Goal: Information Seeking & Learning: Learn about a topic

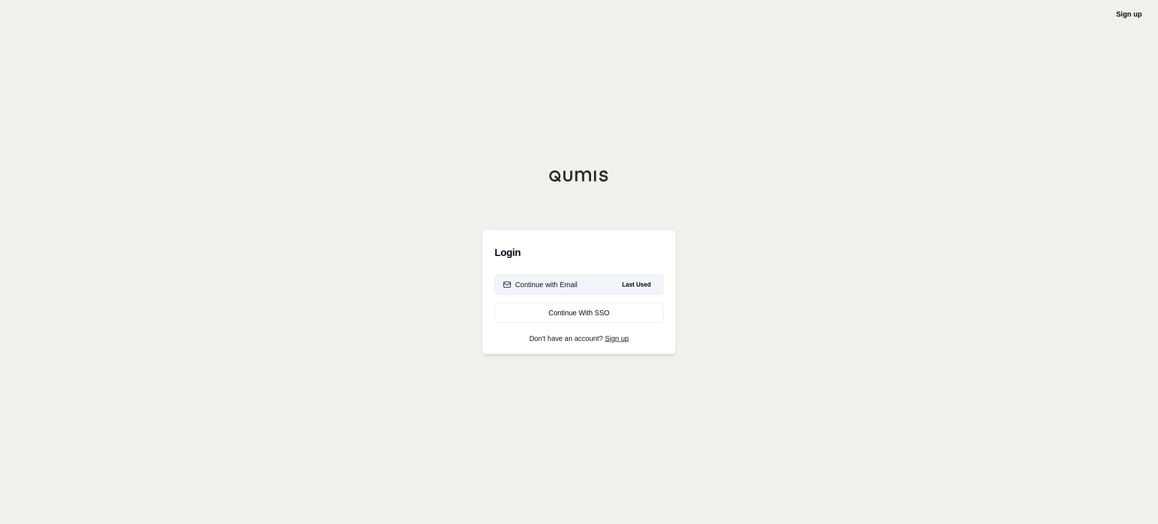
click at [568, 287] on div "Continue with Email" at bounding box center [540, 285] width 74 height 10
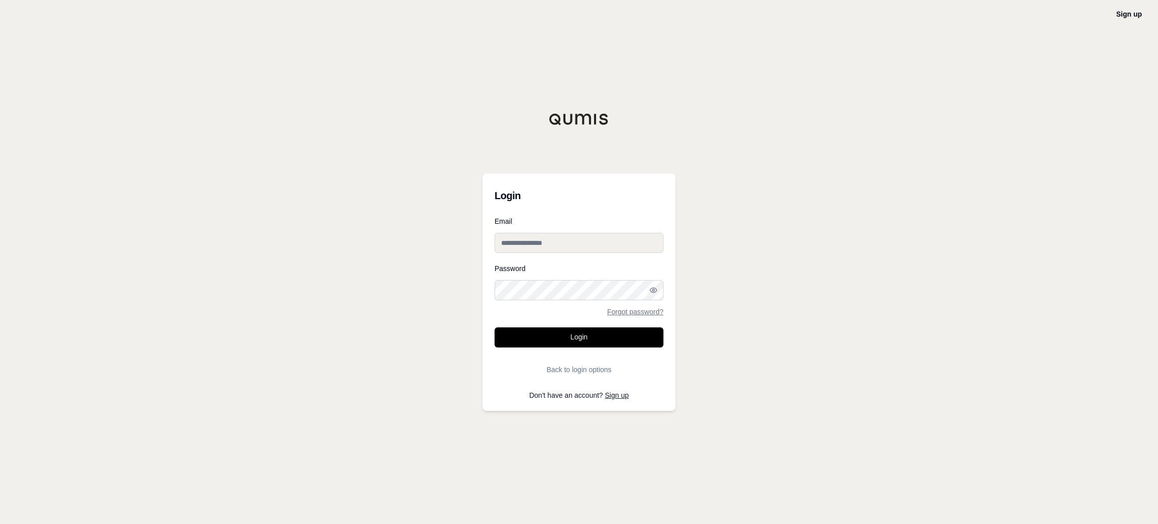
type input "**********"
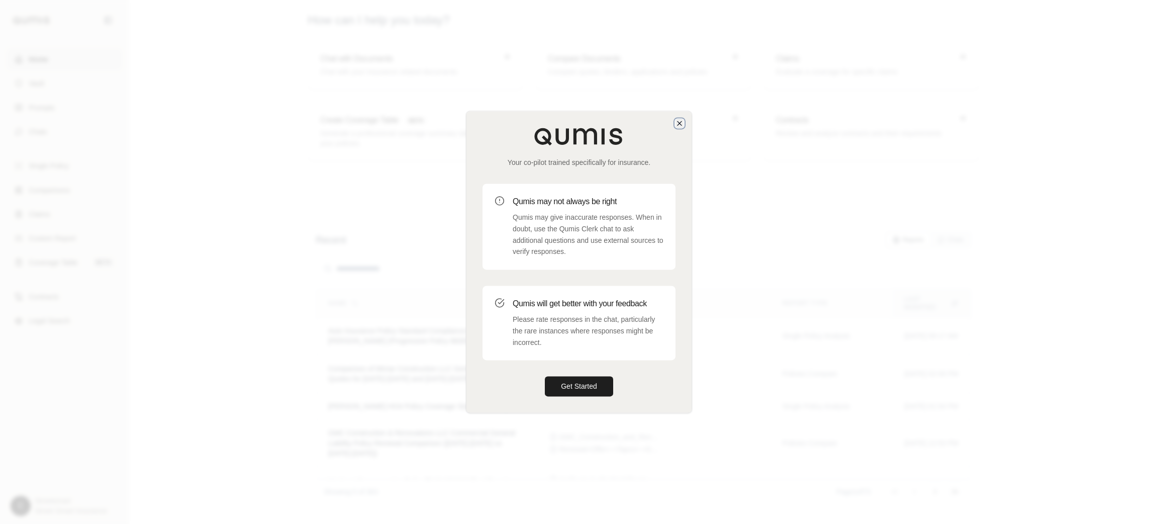
click at [681, 125] on icon "button" at bounding box center [680, 123] width 4 height 4
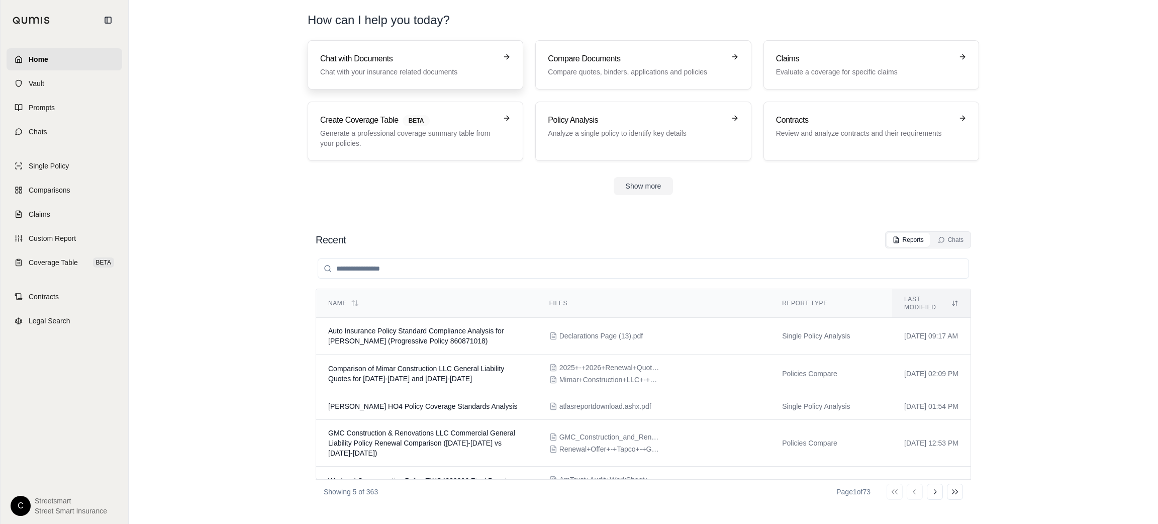
click at [435, 54] on h3 "Chat with Documents" at bounding box center [408, 59] width 176 height 12
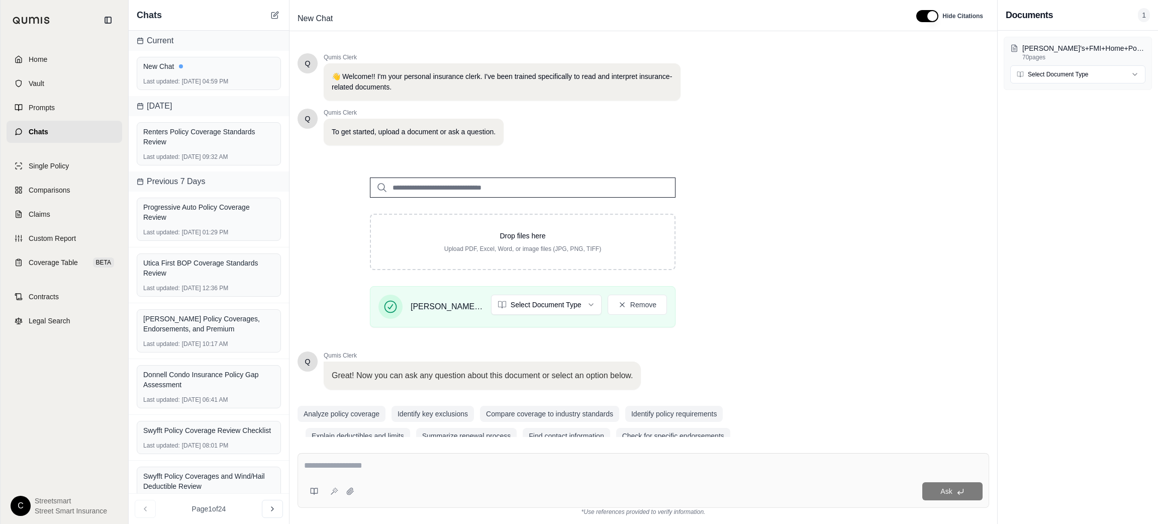
scroll to position [19, 0]
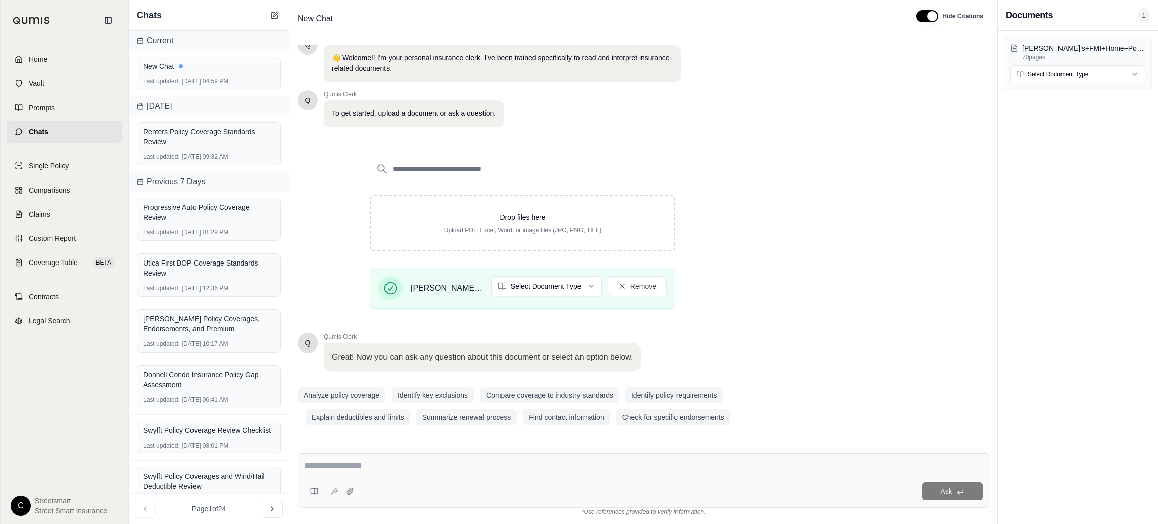
click at [485, 463] on textarea at bounding box center [643, 466] width 679 height 12
paste textarea "**********"
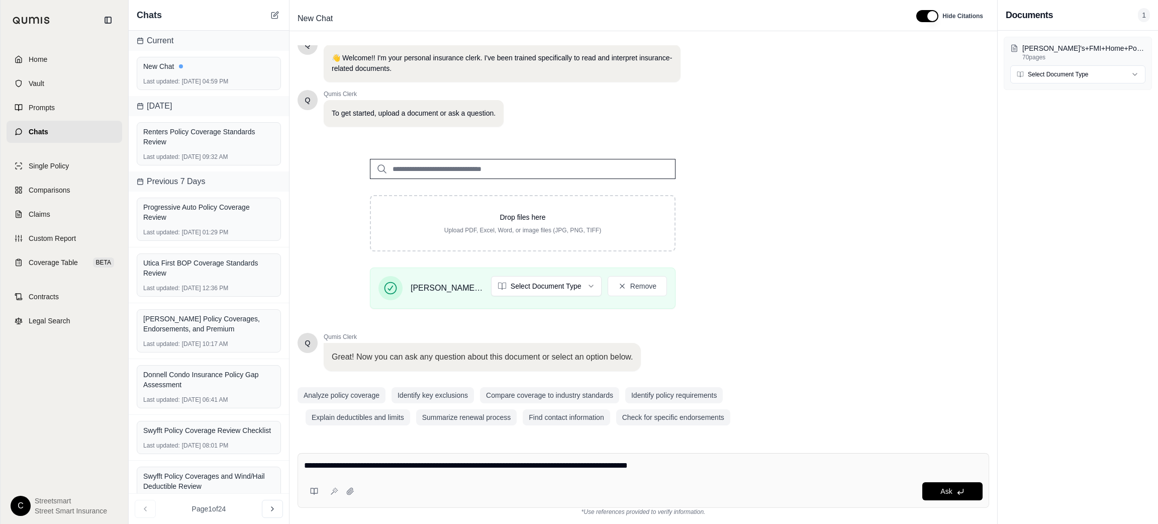
click at [699, 472] on textarea "**********" at bounding box center [643, 466] width 679 height 12
paste textarea "**********"
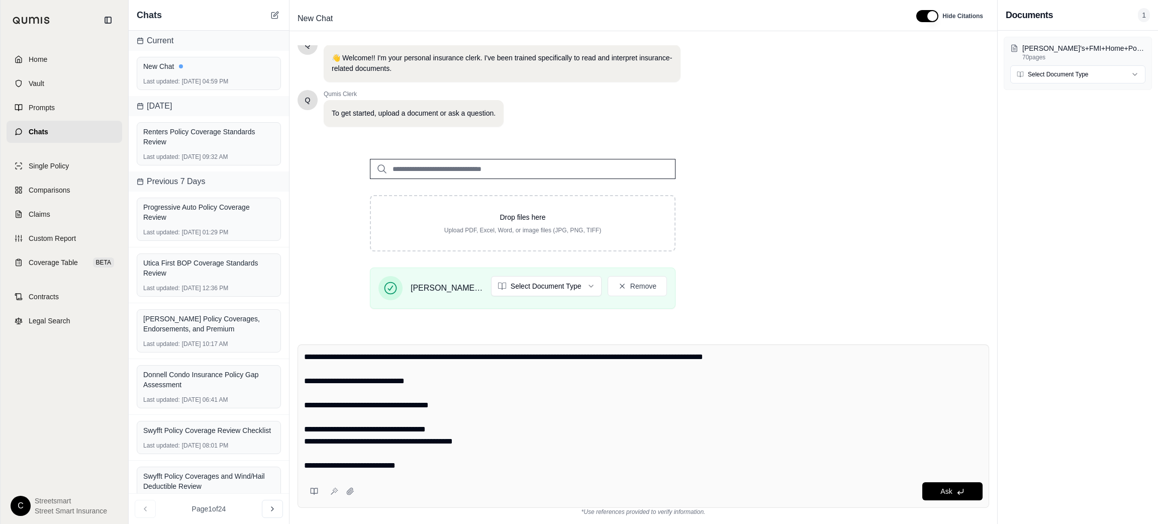
scroll to position [143, 0]
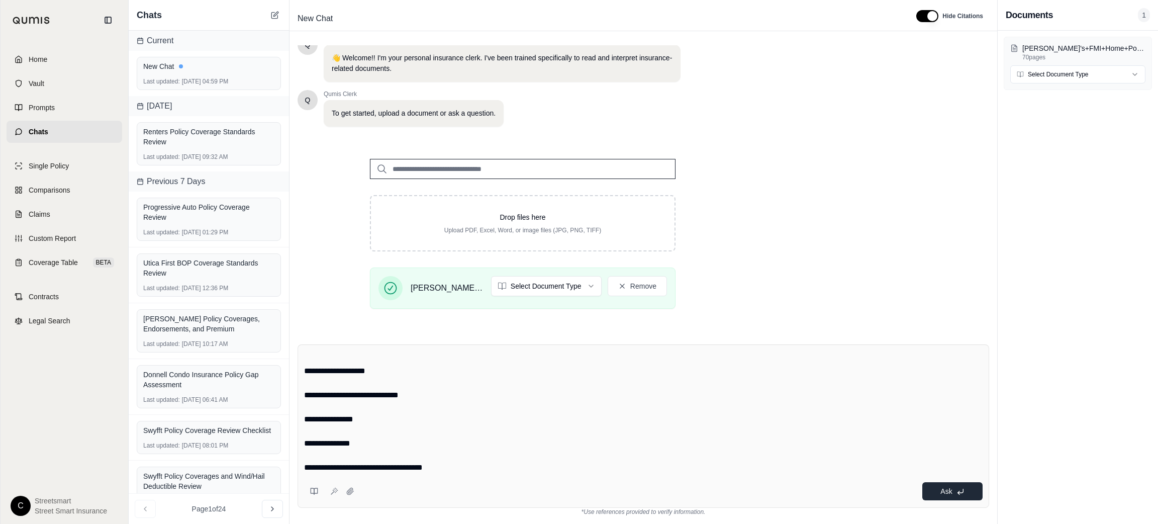
type textarea "**********"
click at [936, 488] on button "Ask" at bounding box center [953, 491] width 60 height 18
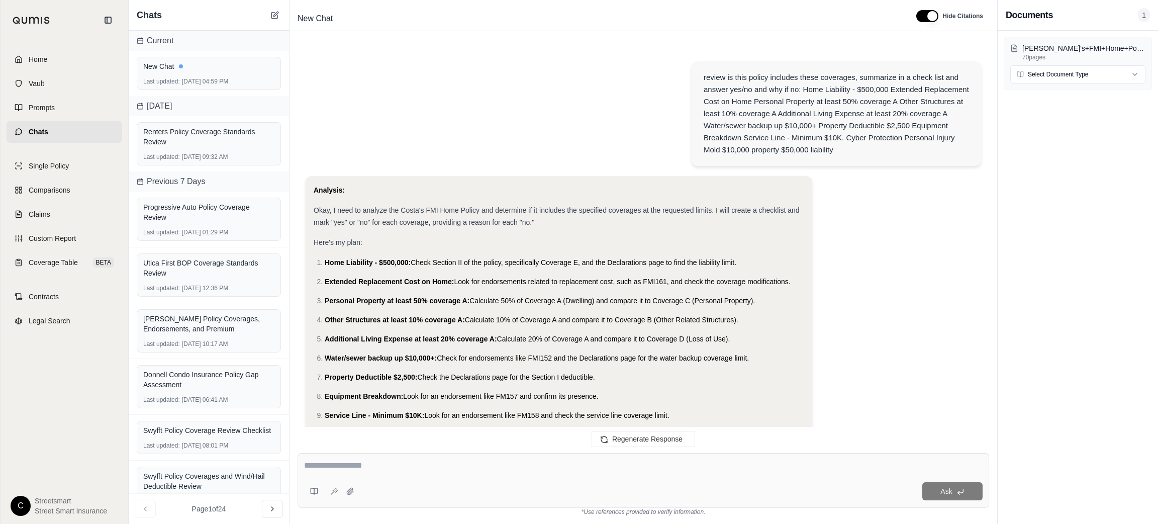
scroll to position [1152, 0]
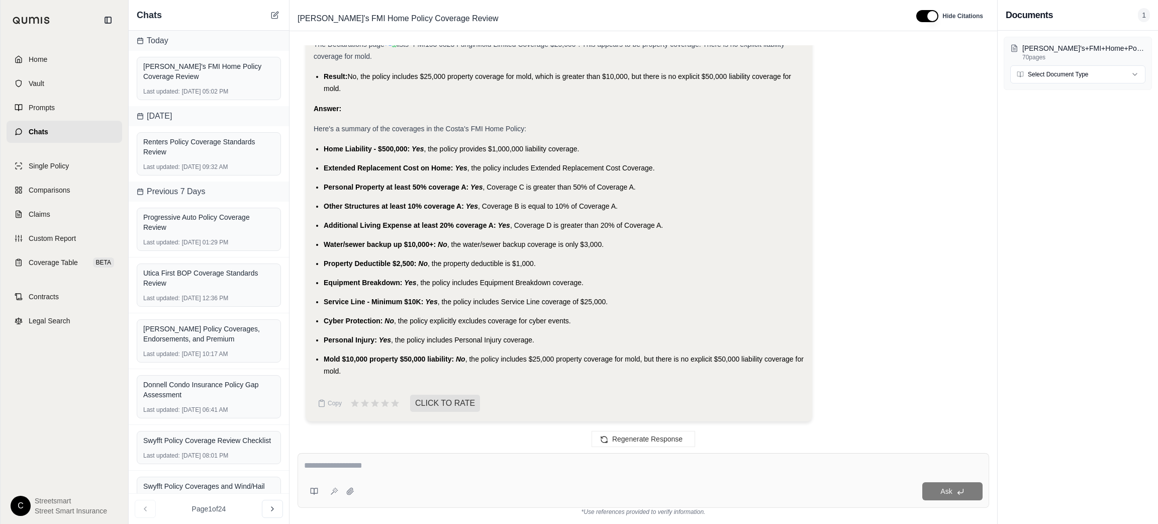
click at [337, 149] on span "Home Liability - $500,000:" at bounding box center [367, 149] width 86 height 8
click at [337, 148] on span "Home Liability - $500,000:" at bounding box center [367, 149] width 86 height 8
copy ul "Home Liability - $500,000: Yes , the policy provides $1,000,000 liability cover…"
click at [363, 164] on span "Extended Replacement Cost on Home:" at bounding box center [389, 168] width 130 height 8
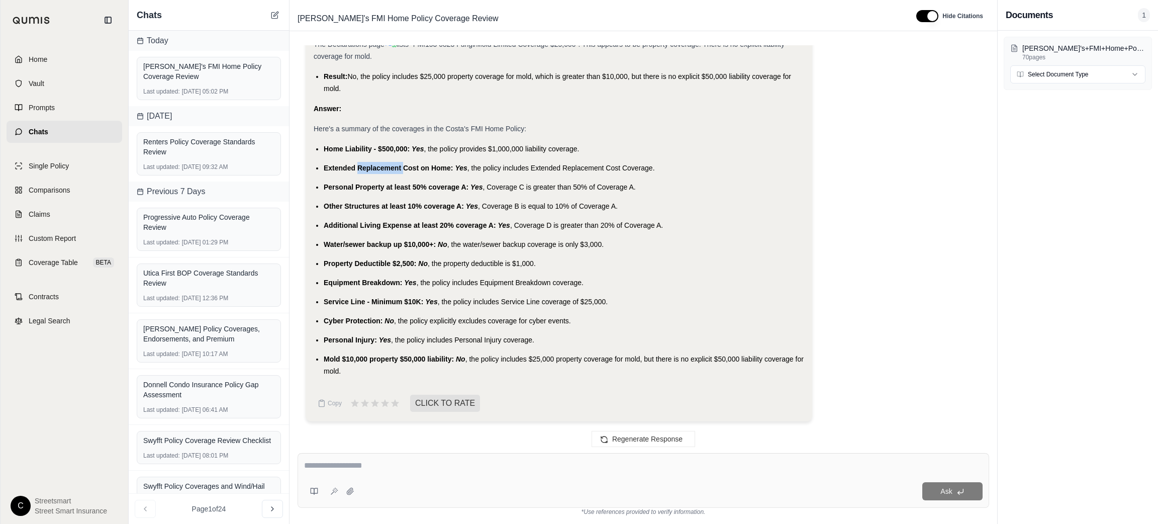
click at [363, 164] on span "Extended Replacement Cost on Home:" at bounding box center [389, 168] width 130 height 8
copy ul "Extended Replacement Cost on Home: Yes , the policy includes Extended Replaceme…"
click at [338, 180] on ul "Home Liability - $500,000: Yes , the policy provides $1,000,000 liability cover…" at bounding box center [559, 260] width 491 height 234
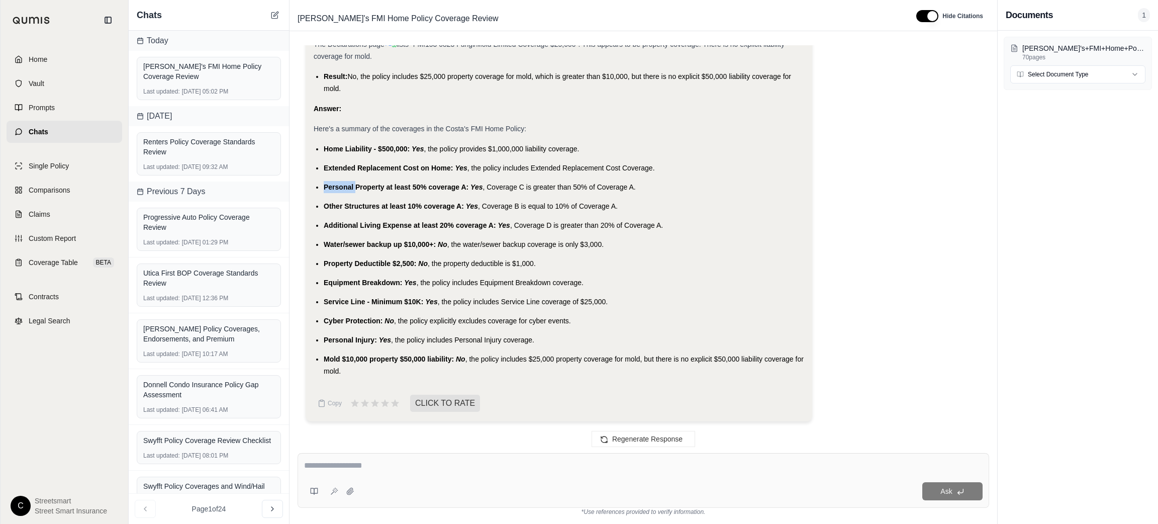
click at [332, 168] on div at bounding box center [332, 168] width 0 height 0
click at [332, 189] on span "Personal Property at least 50% coverage A:" at bounding box center [396, 187] width 145 height 8
click at [334, 185] on span "Personal Property at least 50% coverage A:" at bounding box center [396, 187] width 145 height 8
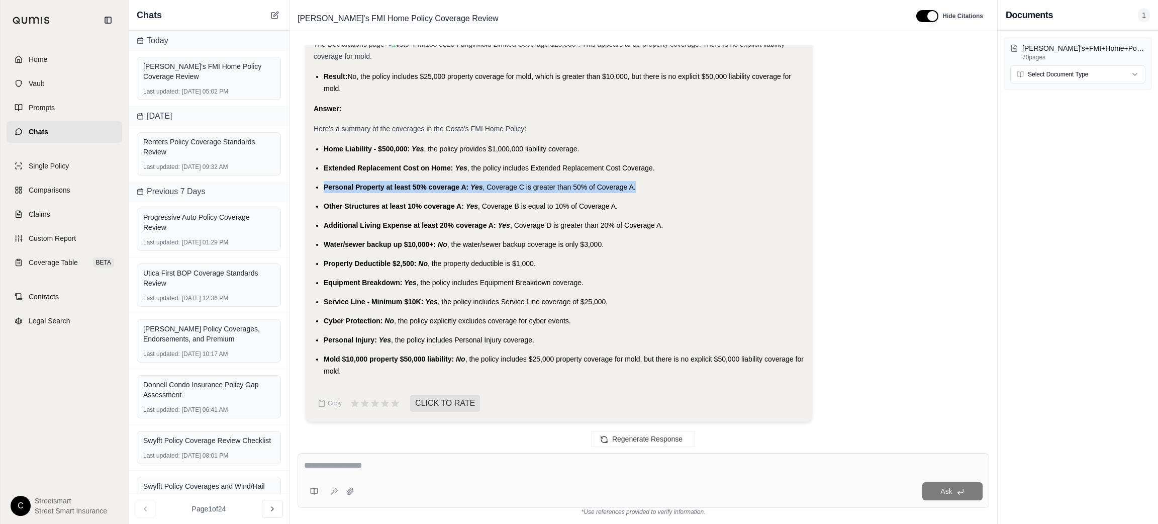
copy ul "Personal Property at least 50% coverage A: Yes , Coverage C is greater than 50%…"
click at [336, 208] on span "Other Structures at least 10% coverage A:" at bounding box center [394, 206] width 140 height 8
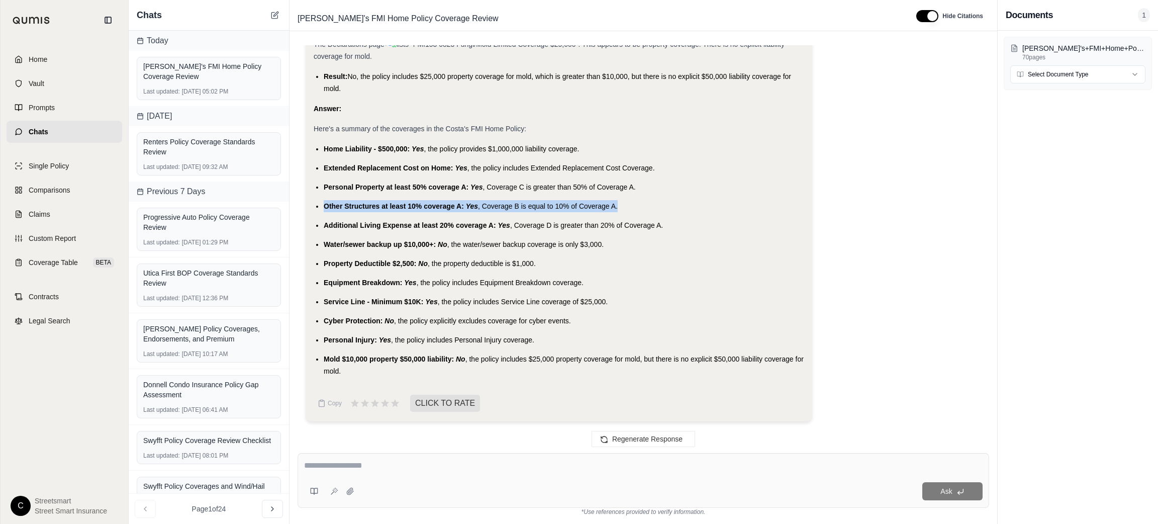
click at [336, 208] on span "Other Structures at least 10% coverage A:" at bounding box center [394, 206] width 140 height 8
copy ul "Other Structures at least 10% coverage A: Yes , Coverage B is equal to 10% of C…"
click at [355, 221] on span "Additional Living Expense at least 20% coverage A:" at bounding box center [410, 225] width 172 height 8
click at [355, 220] on li "Additional Living Expense at least 20% coverage A: Yes , Coverage D is greater …" at bounding box center [564, 225] width 481 height 12
click at [348, 207] on div at bounding box center [348, 207] width 0 height 0
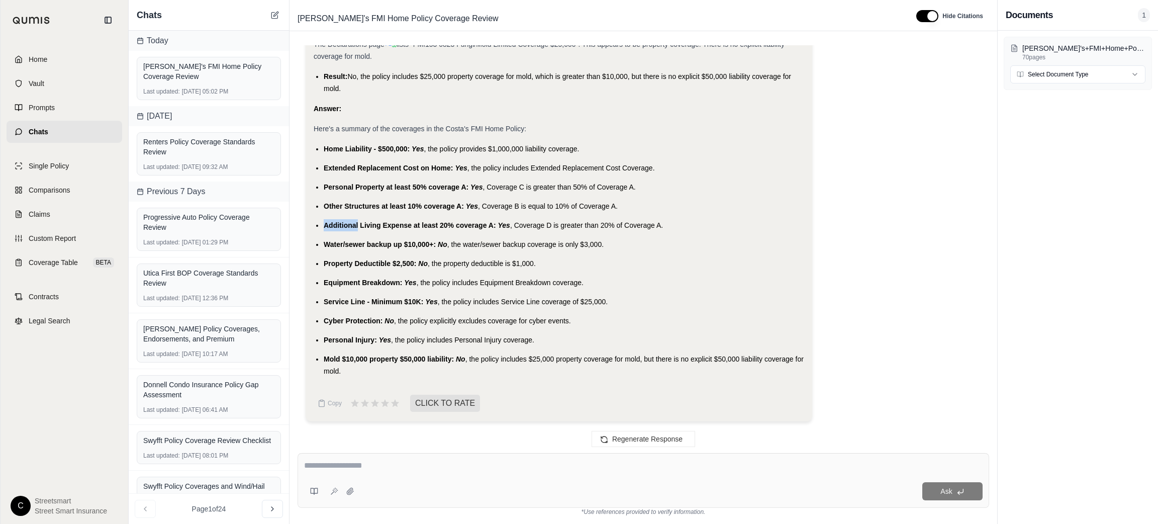
click at [341, 222] on span "Additional Living Expense at least 20% coverage A:" at bounding box center [410, 225] width 172 height 8
click at [340, 244] on span "Water/sewer backup up $10,000+:" at bounding box center [380, 244] width 112 height 8
click at [340, 246] on span "Water/sewer backup up $10,000+:" at bounding box center [380, 244] width 112 height 8
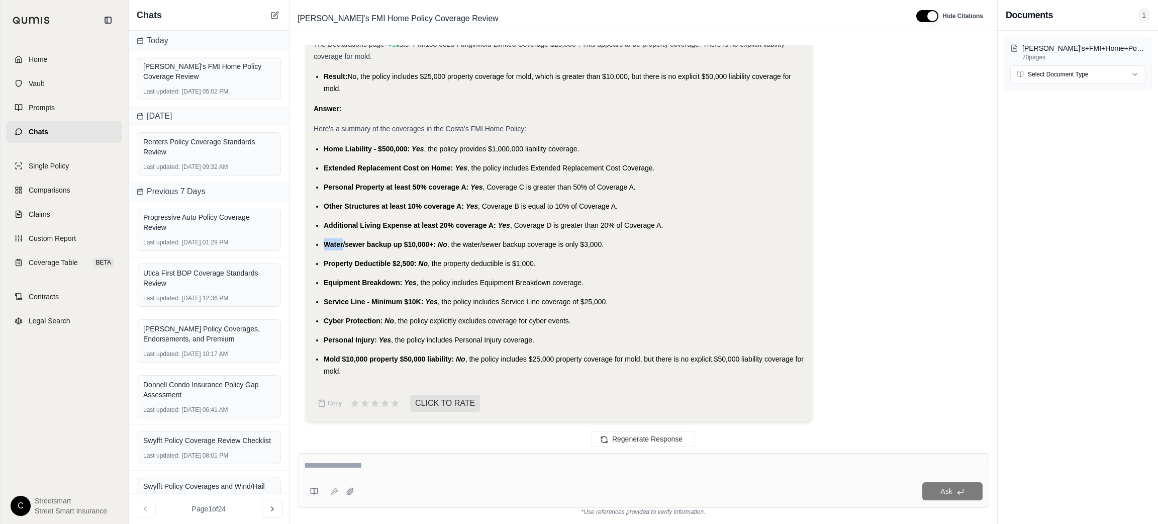
click at [340, 246] on span "Water/sewer backup up $10,000+:" at bounding box center [380, 244] width 112 height 8
click at [360, 263] on span "Property Deductible $2,500:" at bounding box center [370, 263] width 93 height 8
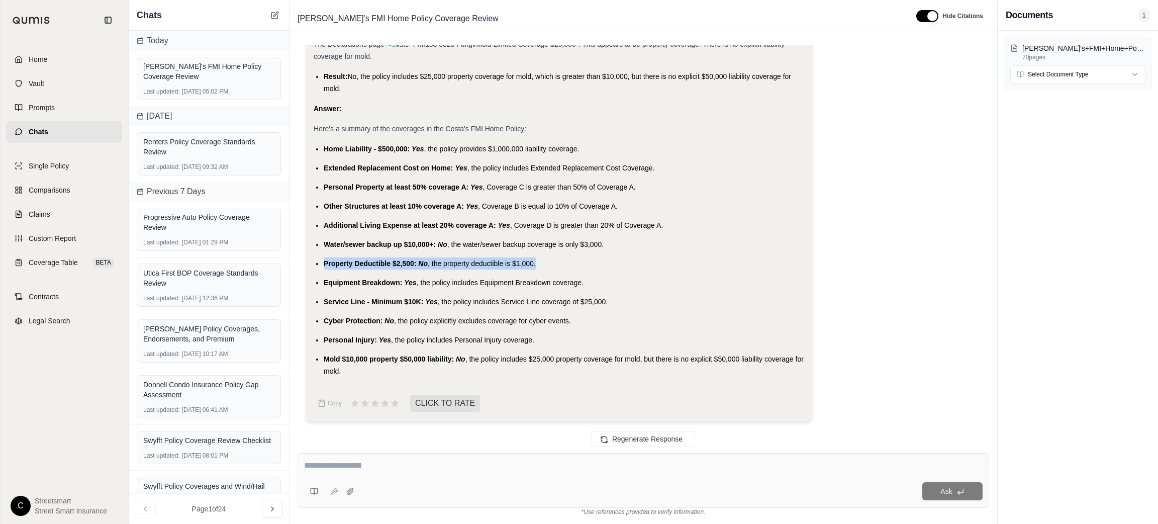
click at [360, 263] on span "Property Deductible $2,500:" at bounding box center [370, 263] width 93 height 8
copy ul "Property Deductible $2,500: No , the property deductible is $1,000."
click at [390, 279] on span "Equipment Breakdown:" at bounding box center [363, 283] width 78 height 8
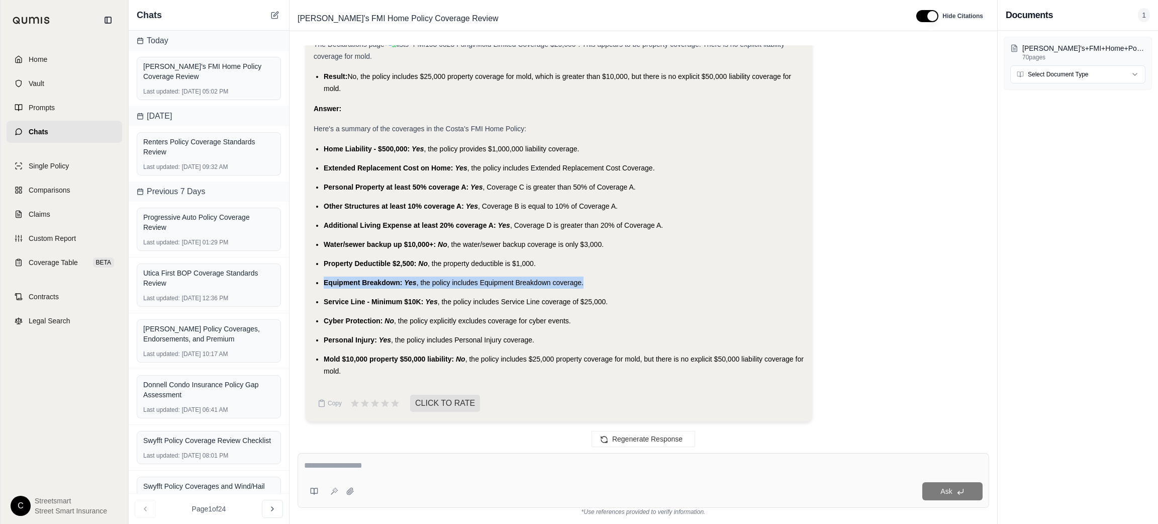
copy ul "Equipment Breakdown: Yes , the policy includes Equipment Breakdown coverage."
click at [333, 300] on span "Service Line - Minimum $10K:" at bounding box center [374, 302] width 100 height 8
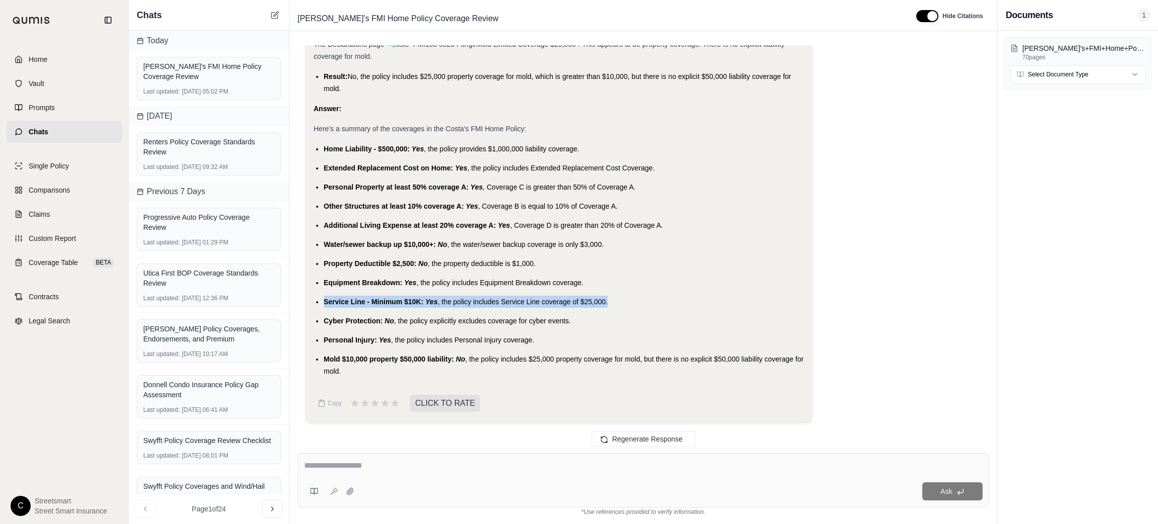
click at [333, 300] on span "Service Line - Minimum $10K:" at bounding box center [374, 302] width 100 height 8
copy ul "Service Line - Minimum $10K: Yes , the policy includes Service Line coverage of…"
click at [337, 317] on span "Cyber Protection:" at bounding box center [353, 321] width 59 height 8
click at [330, 302] on div at bounding box center [330, 302] width 0 height 0
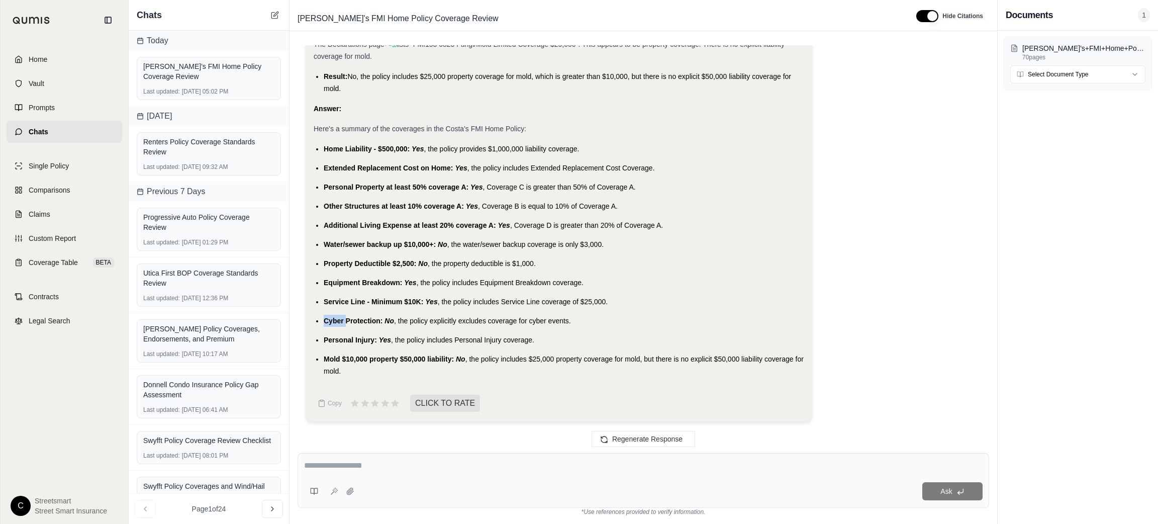
click at [342, 322] on span "Cyber Protection:" at bounding box center [353, 321] width 59 height 8
click at [360, 337] on span "Personal Injury:" at bounding box center [350, 340] width 53 height 8
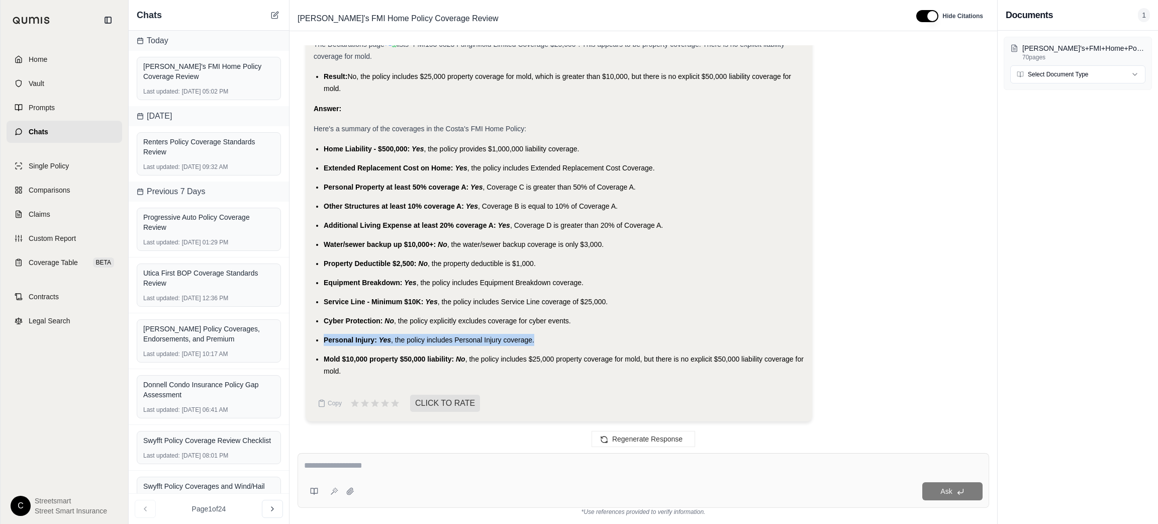
click at [360, 337] on span "Personal Injury:" at bounding box center [350, 340] width 53 height 8
copy ul "Personal Injury: Yes , the policy includes Personal Injury coverage."
click at [333, 360] on span "Mold $10,000 property $50,000 liability:" at bounding box center [389, 359] width 130 height 8
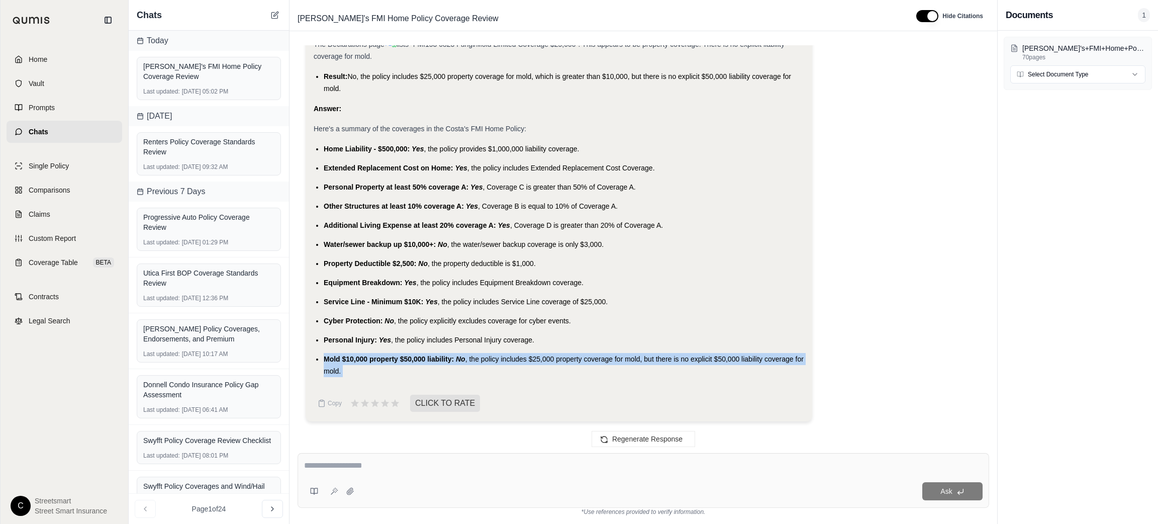
click at [333, 360] on span "Mold $10,000 property $50,000 liability:" at bounding box center [389, 359] width 130 height 8
copy div "Mold $10,000 property $50,000 liability: No , the policy includes $25,000 prope…"
click at [420, 484] on div "Ask" at bounding box center [670, 491] width 624 height 18
click at [418, 478] on div "Ask" at bounding box center [644, 480] width 692 height 55
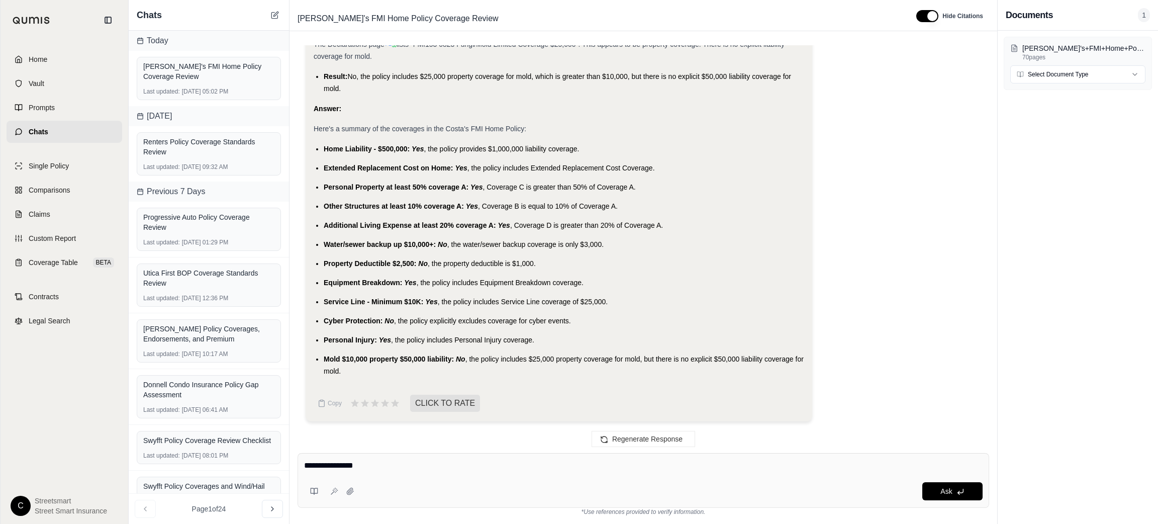
type textarea "**********"
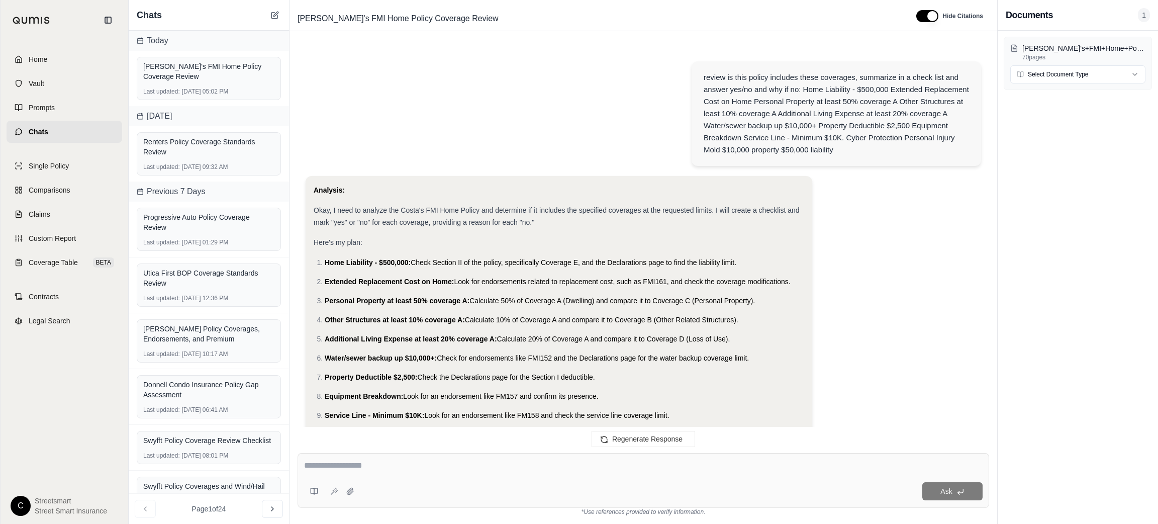
scroll to position [1714, 0]
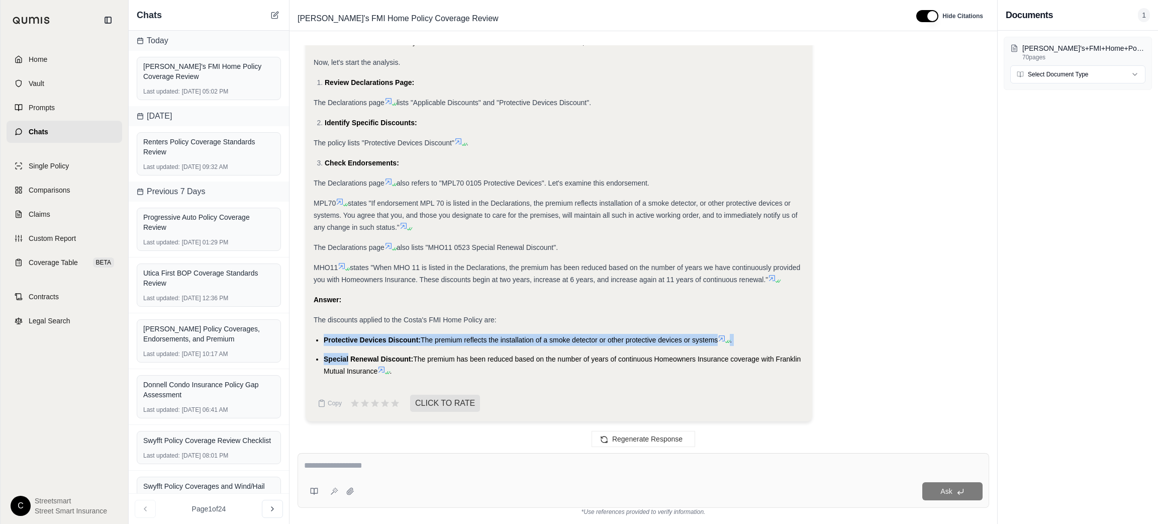
drag, startPoint x: 325, startPoint y: 336, endPoint x: 348, endPoint y: 353, distance: 28.4
click at [348, 353] on ul "Protective Devices Discount: The premium reflects the installation of a smoke d…" at bounding box center [559, 355] width 491 height 43
drag, startPoint x: 348, startPoint y: 353, endPoint x: 353, endPoint y: 356, distance: 6.3
click at [349, 354] on li "Special Renewal Discount: The premium has been reduced based on the number of y…" at bounding box center [564, 365] width 481 height 24
click at [326, 337] on span "Protective Devices Discount:" at bounding box center [372, 340] width 97 height 8
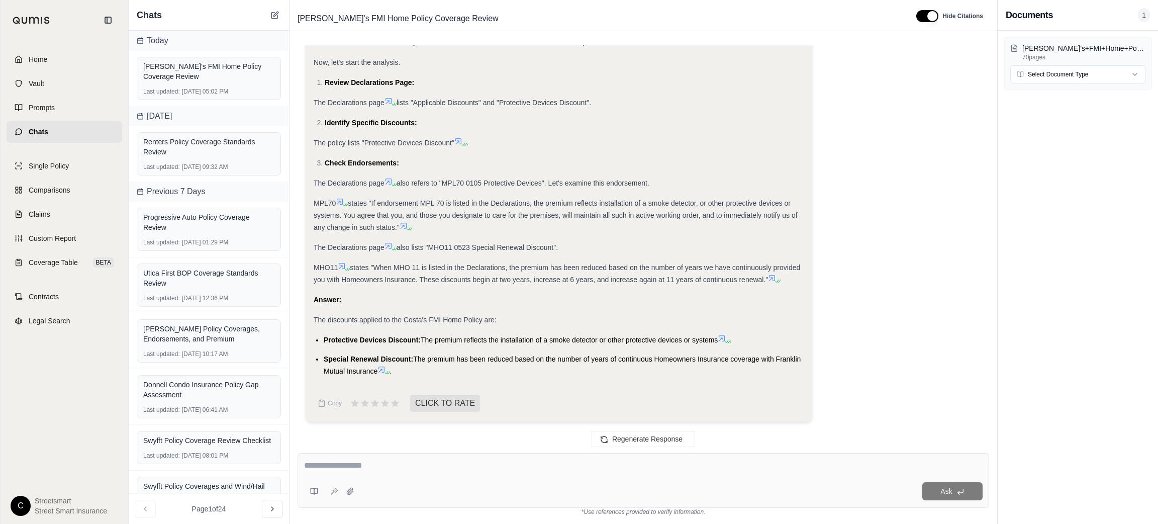
drag, startPoint x: 325, startPoint y: 337, endPoint x: 379, endPoint y: 374, distance: 65.5
click at [379, 374] on ul "Protective Devices Discount: The premium reflects the installation of a smoke d…" at bounding box center [559, 355] width 491 height 43
copy ul "Protective Devices Discount: The premium reflects the installation of a smoke d…"
click at [272, 16] on icon at bounding box center [275, 15] width 8 height 8
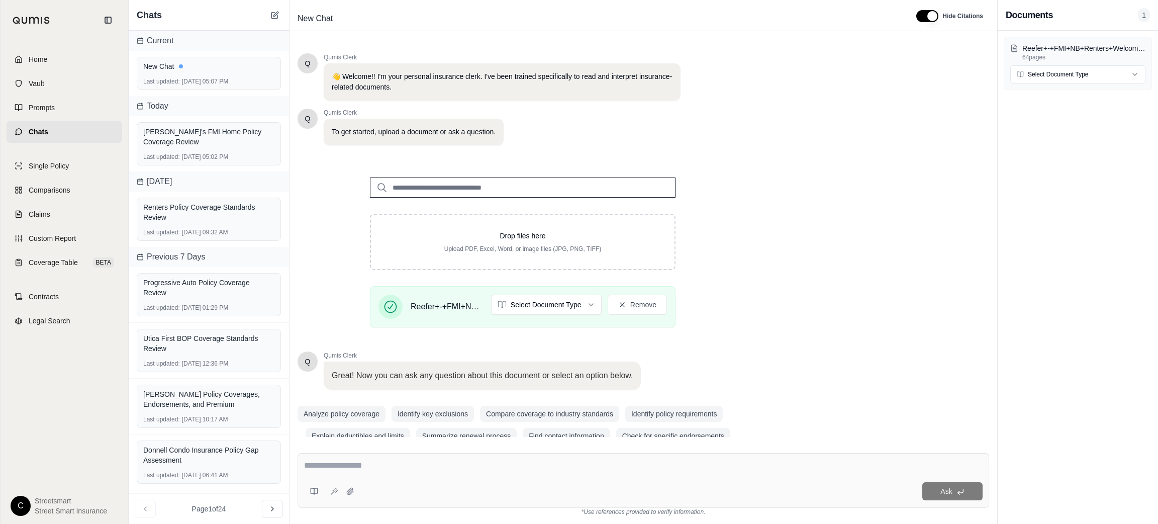
scroll to position [19, 0]
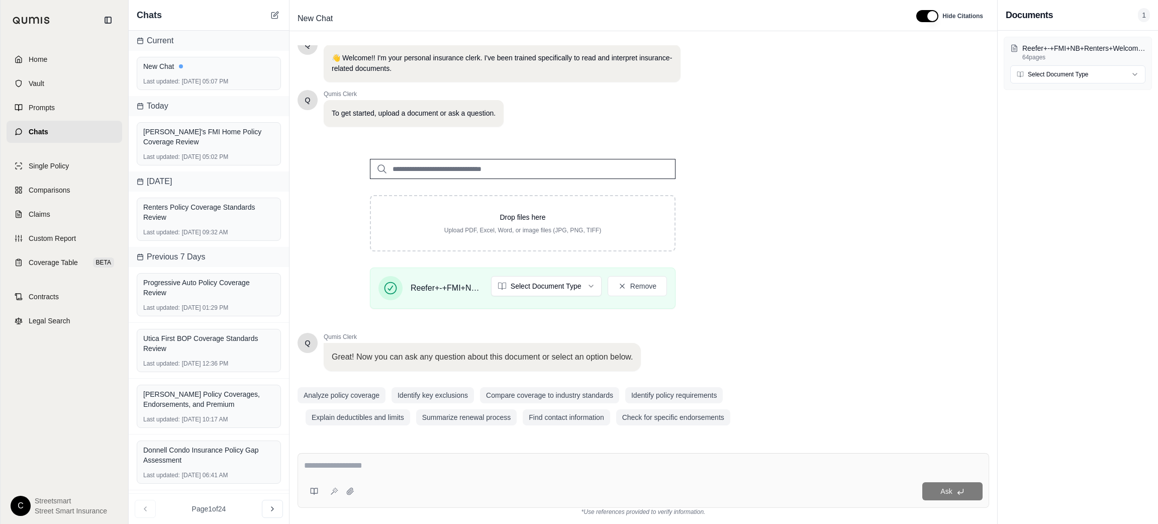
click at [382, 458] on div "Ask" at bounding box center [644, 480] width 692 height 55
paste textarea "**********"
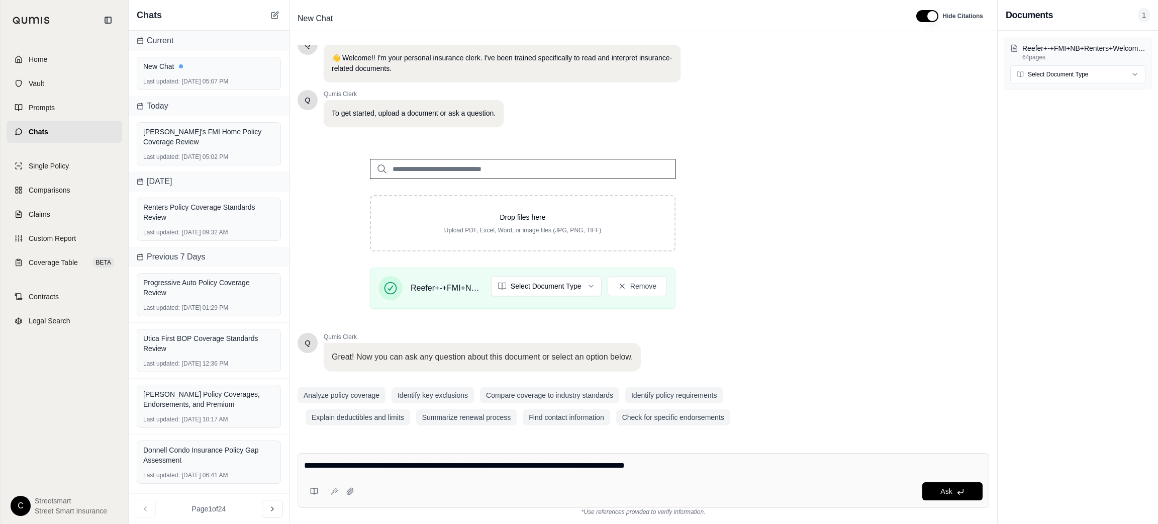
click at [701, 463] on textarea "**********" at bounding box center [643, 466] width 679 height 12
paste textarea "**********"
type textarea "**********"
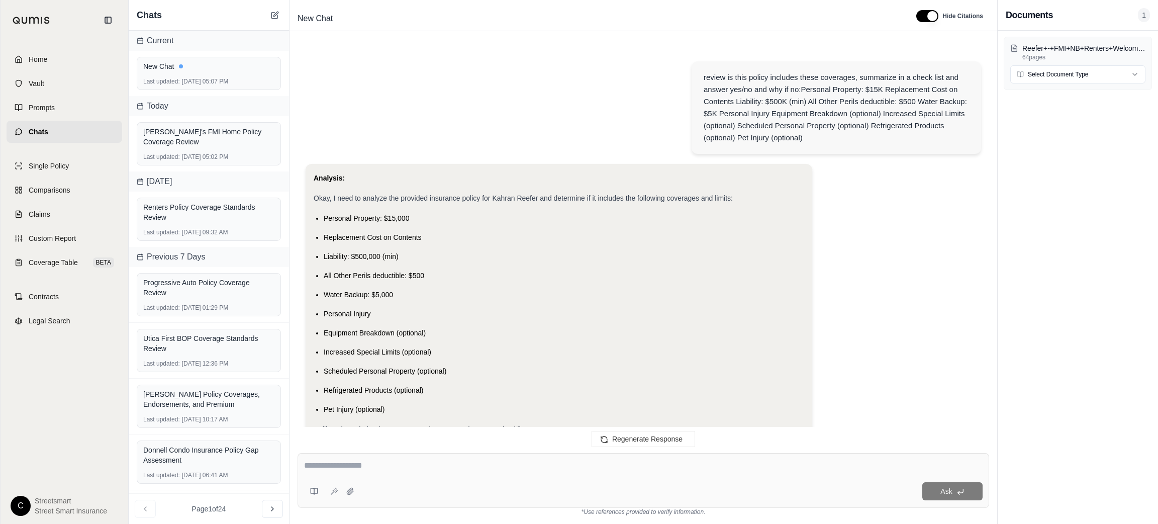
scroll to position [1132, 0]
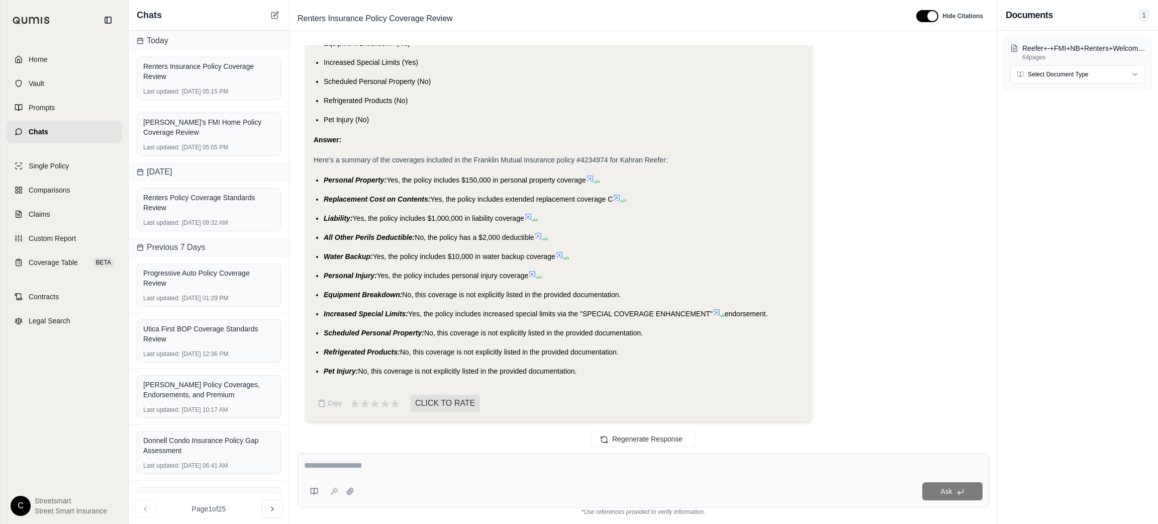
click at [705, 462] on textarea at bounding box center [643, 466] width 679 height 12
type textarea "**********"
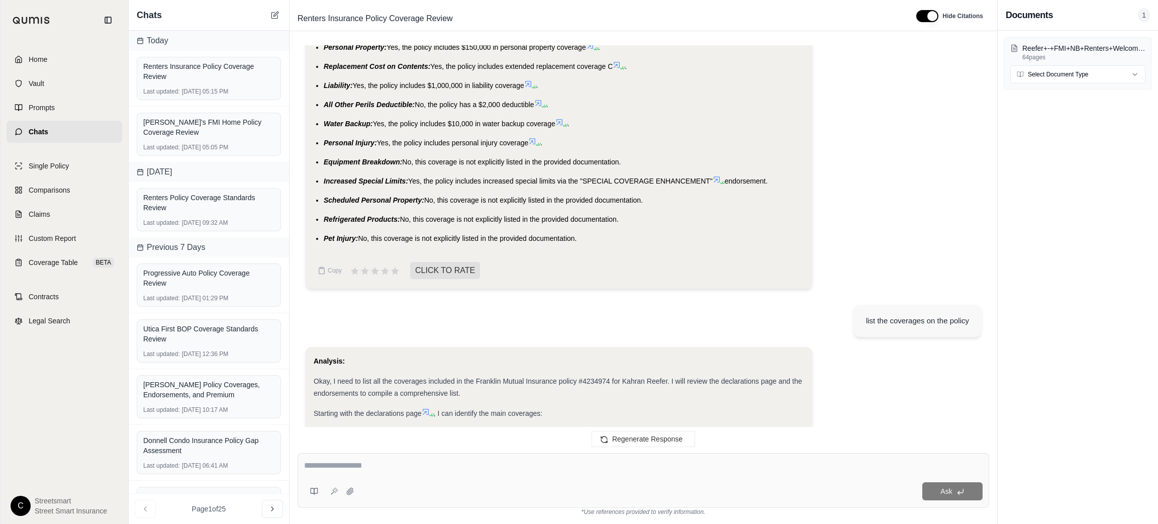
scroll to position [1114, 0]
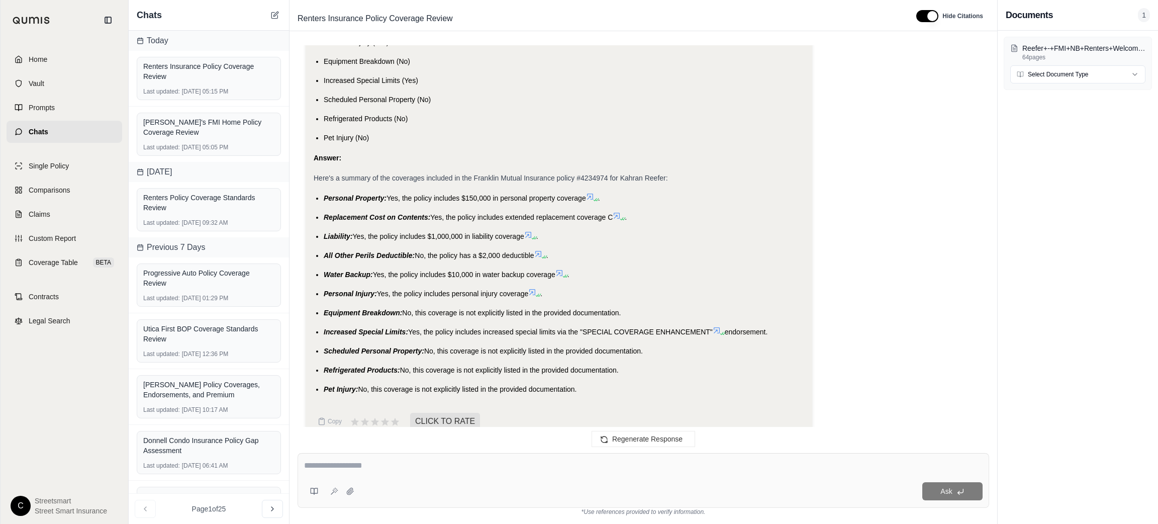
drag, startPoint x: 422, startPoint y: 196, endPoint x: 406, endPoint y: 200, distance: 16.2
click at [324, 200] on span "Personal Property:" at bounding box center [355, 198] width 63 height 8
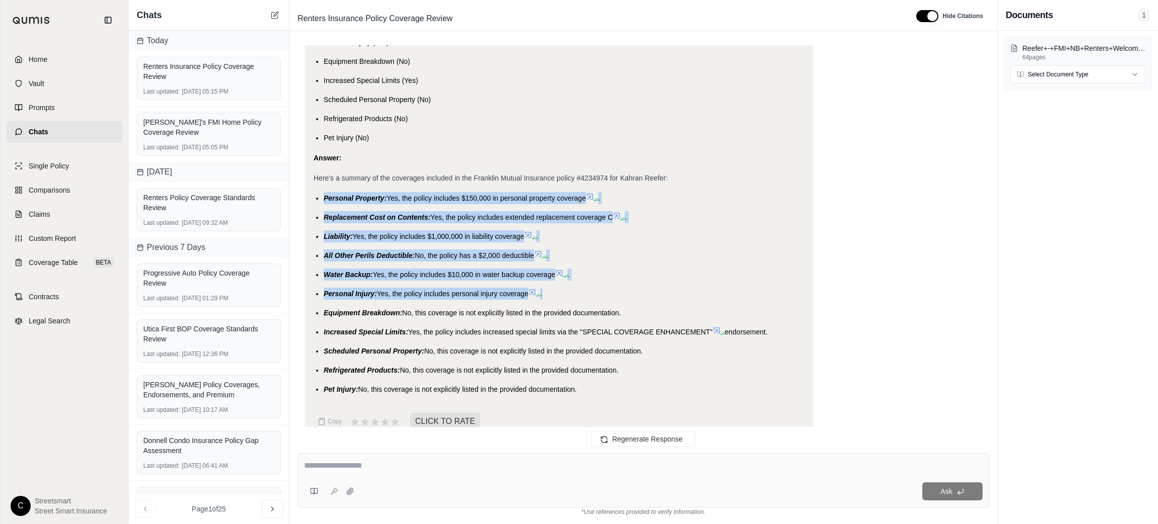
drag, startPoint x: 324, startPoint y: 197, endPoint x: 552, endPoint y: 295, distance: 247.9
click at [552, 295] on ul "Personal Property: Yes, the policy includes $150,000 in personal property cover…" at bounding box center [559, 293] width 491 height 203
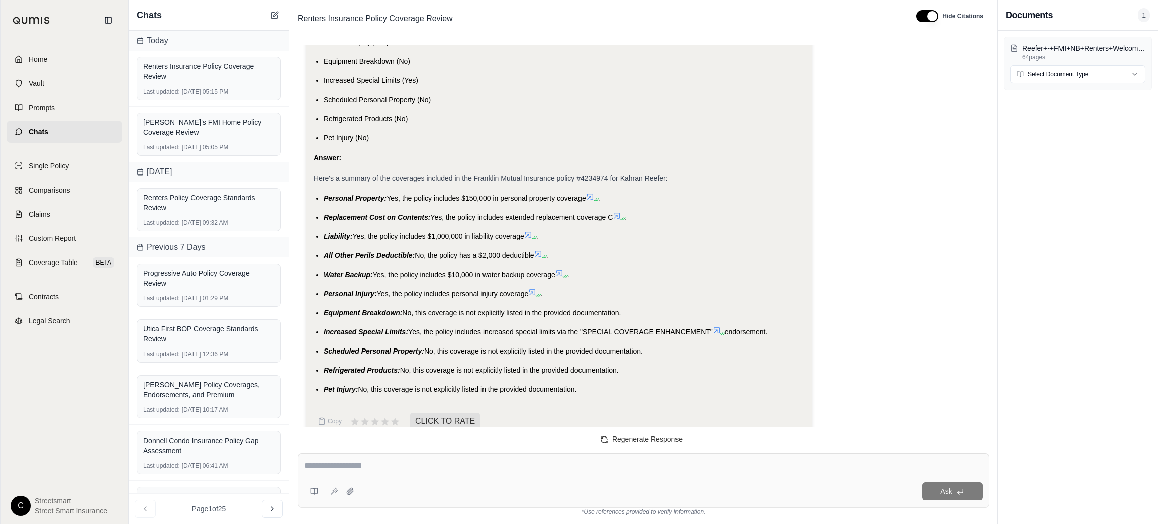
scroll to position [2019, 0]
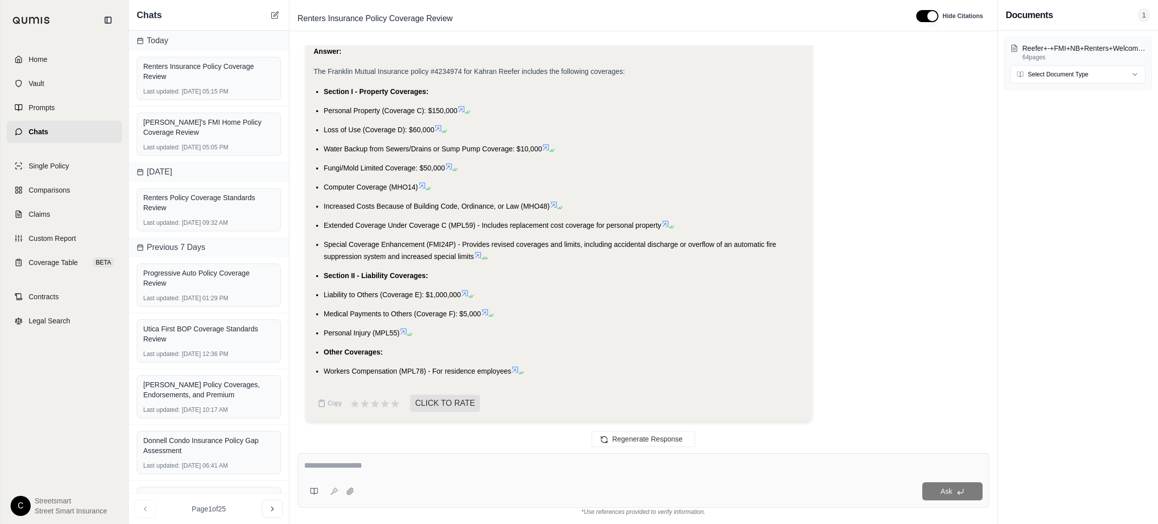
click at [335, 451] on div "Ask *Use references provided to verify information." at bounding box center [644, 484] width 708 height 79
click at [340, 473] on div at bounding box center [643, 468] width 679 height 16
click at [340, 472] on textarea at bounding box center [643, 466] width 679 height 12
click at [320, 455] on div "Ask" at bounding box center [644, 480] width 692 height 55
type textarea "**********"
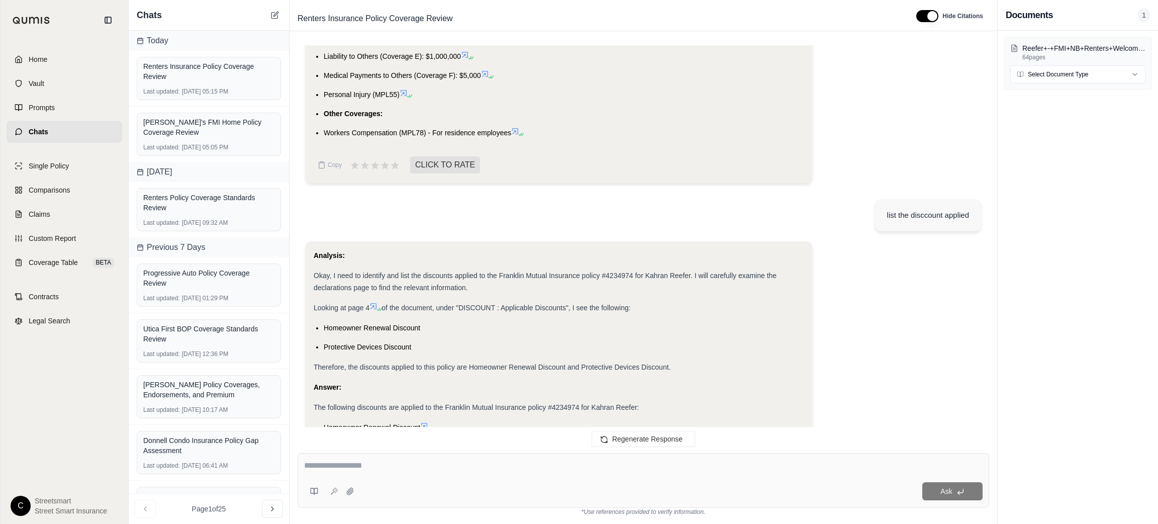
scroll to position [2333, 0]
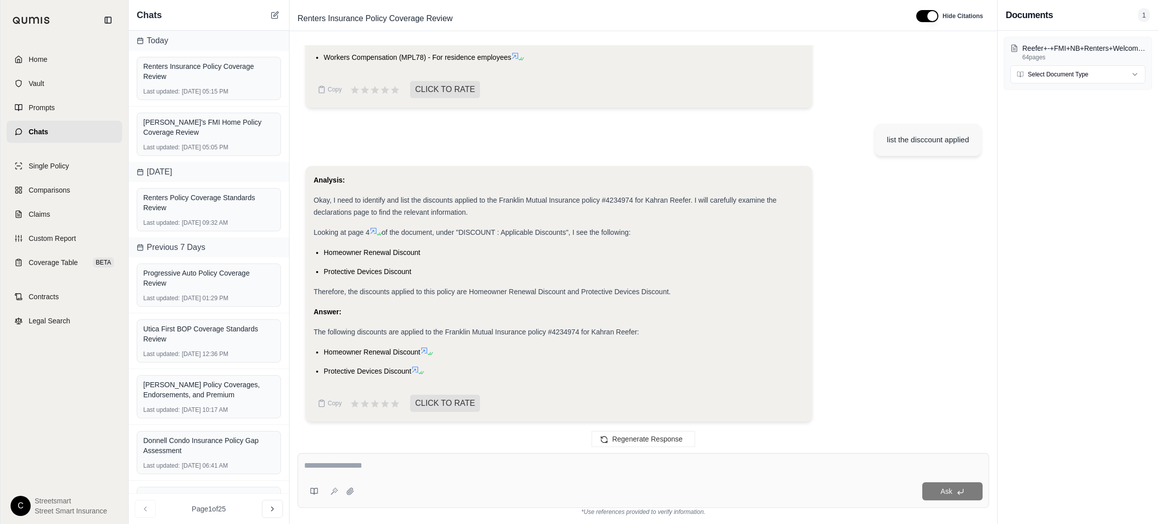
drag, startPoint x: 324, startPoint y: 347, endPoint x: 414, endPoint y: 377, distance: 94.3
click at [414, 377] on div "Analysis: Okay, I need to identify and list the discounts applied to the Frankl…" at bounding box center [559, 279] width 491 height 211
